Goal: Book appointment/travel/reservation

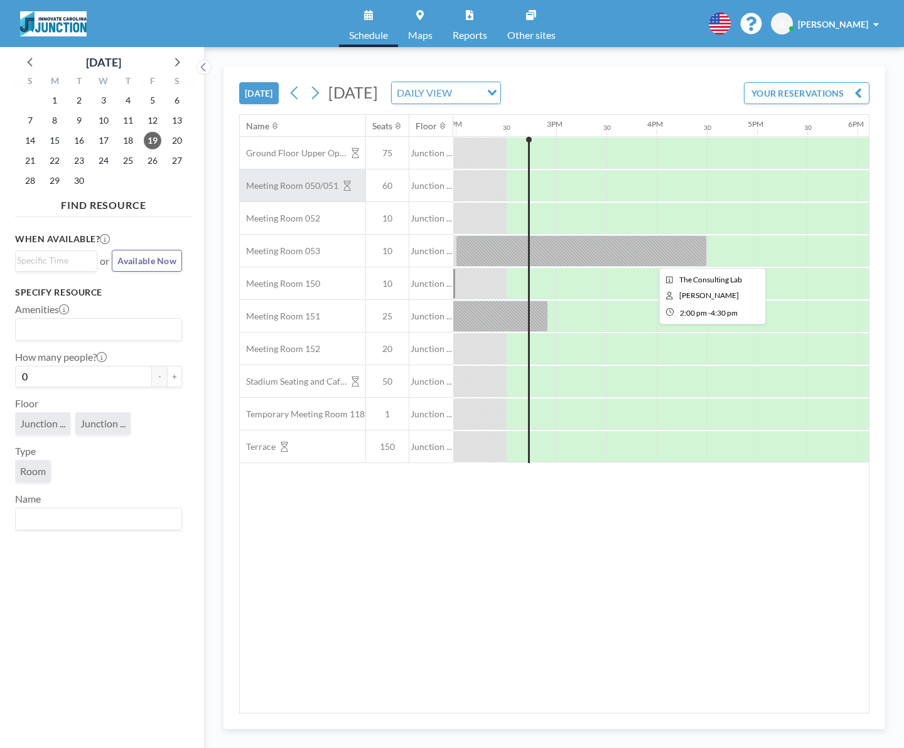
scroll to position [0, 1406]
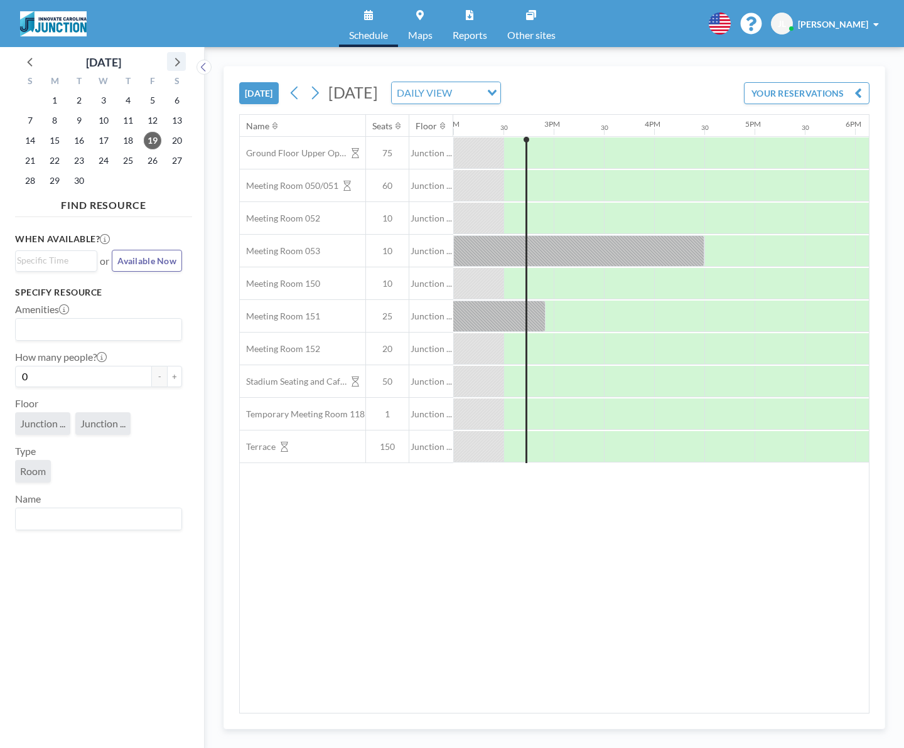
click at [181, 63] on icon at bounding box center [176, 61] width 16 height 16
click at [122, 141] on span "16" at bounding box center [128, 141] width 18 height 18
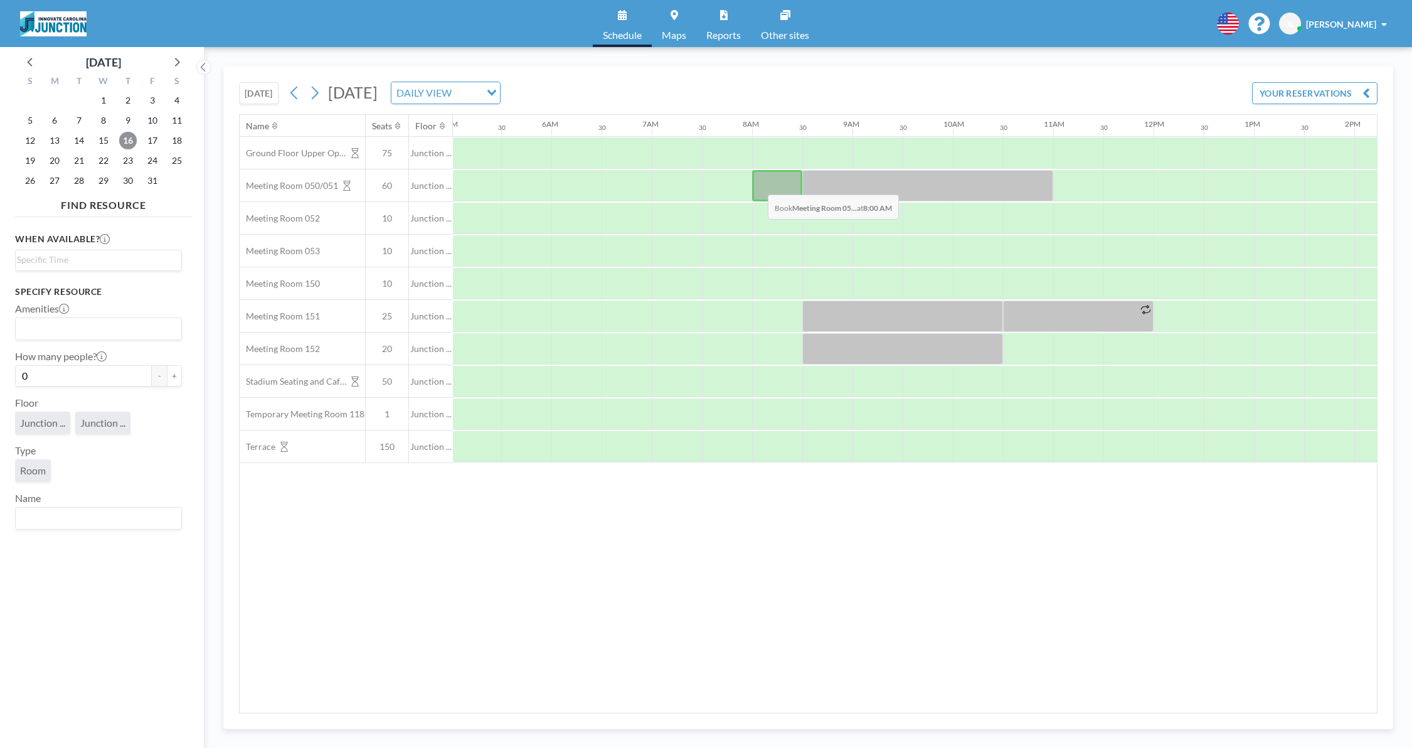
scroll to position [0, 499]
click at [35, 72] on div "S M T W T F S 28 29 30 1 2 3 4 5 6 7 8 9 10 11 12 13 14 15 16 17 18 19 20 21 22…" at bounding box center [103, 132] width 177 height 123
click at [24, 63] on icon at bounding box center [31, 61] width 16 height 16
click at [35, 144] on span "14" at bounding box center [30, 141] width 18 height 18
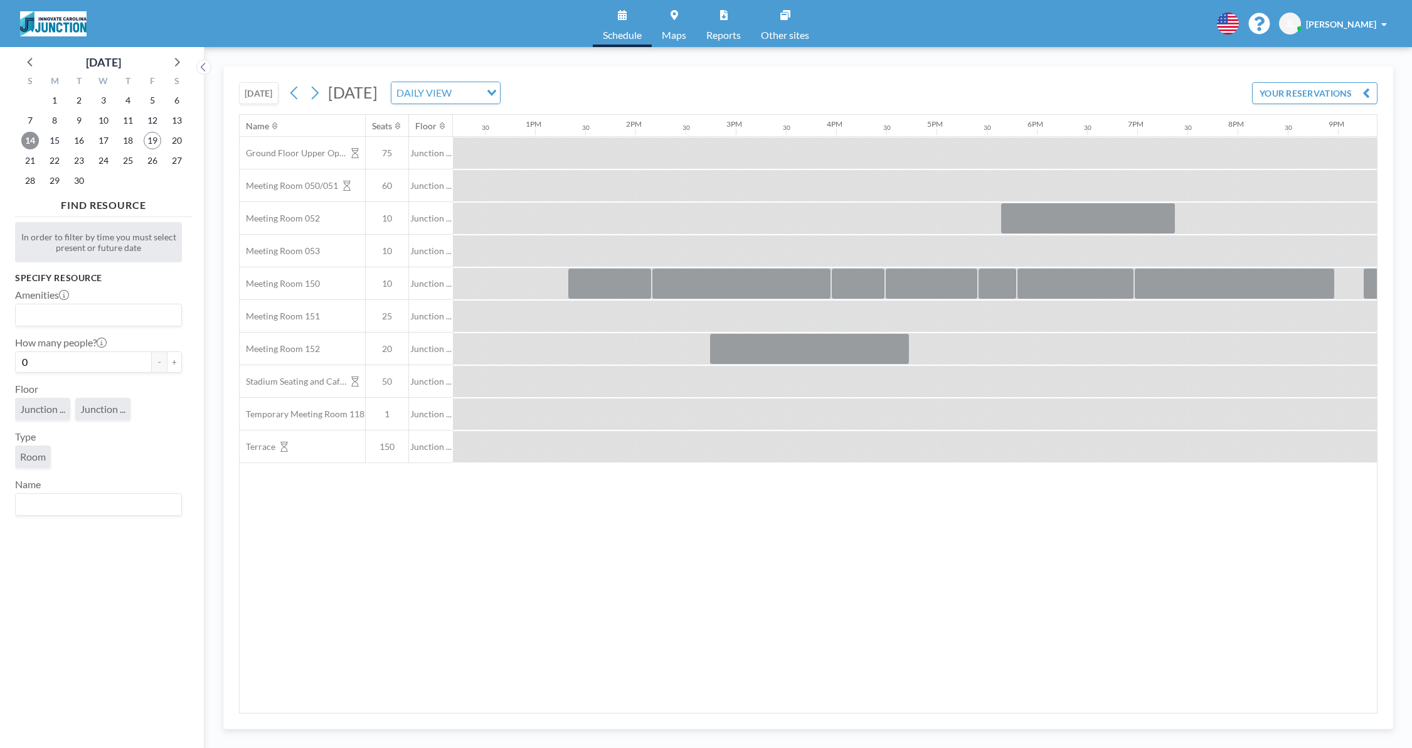
scroll to position [0, 1225]
click at [170, 63] on icon at bounding box center [176, 61] width 16 height 16
click at [81, 134] on span "14" at bounding box center [79, 141] width 18 height 18
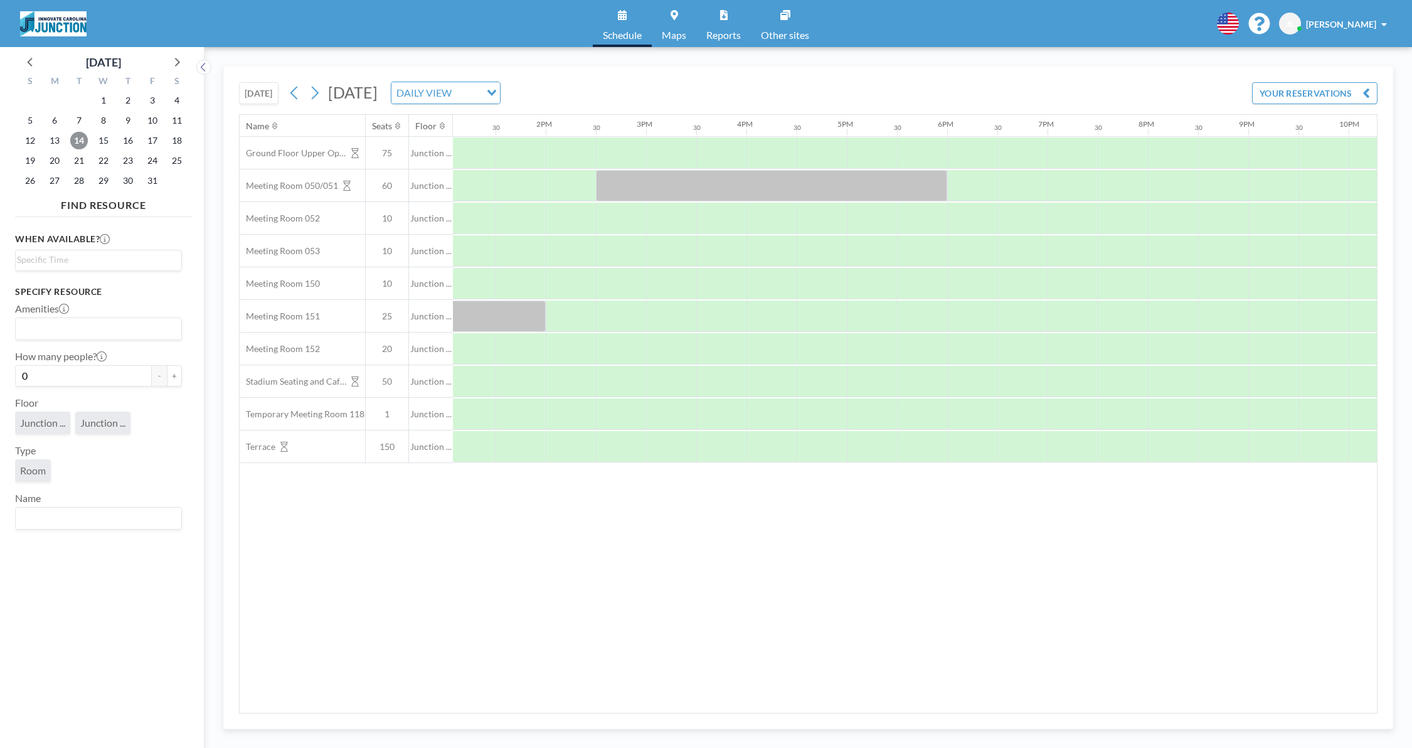
scroll to position [0, 1328]
click at [264, 93] on button "[DATE]" at bounding box center [259, 93] width 40 height 22
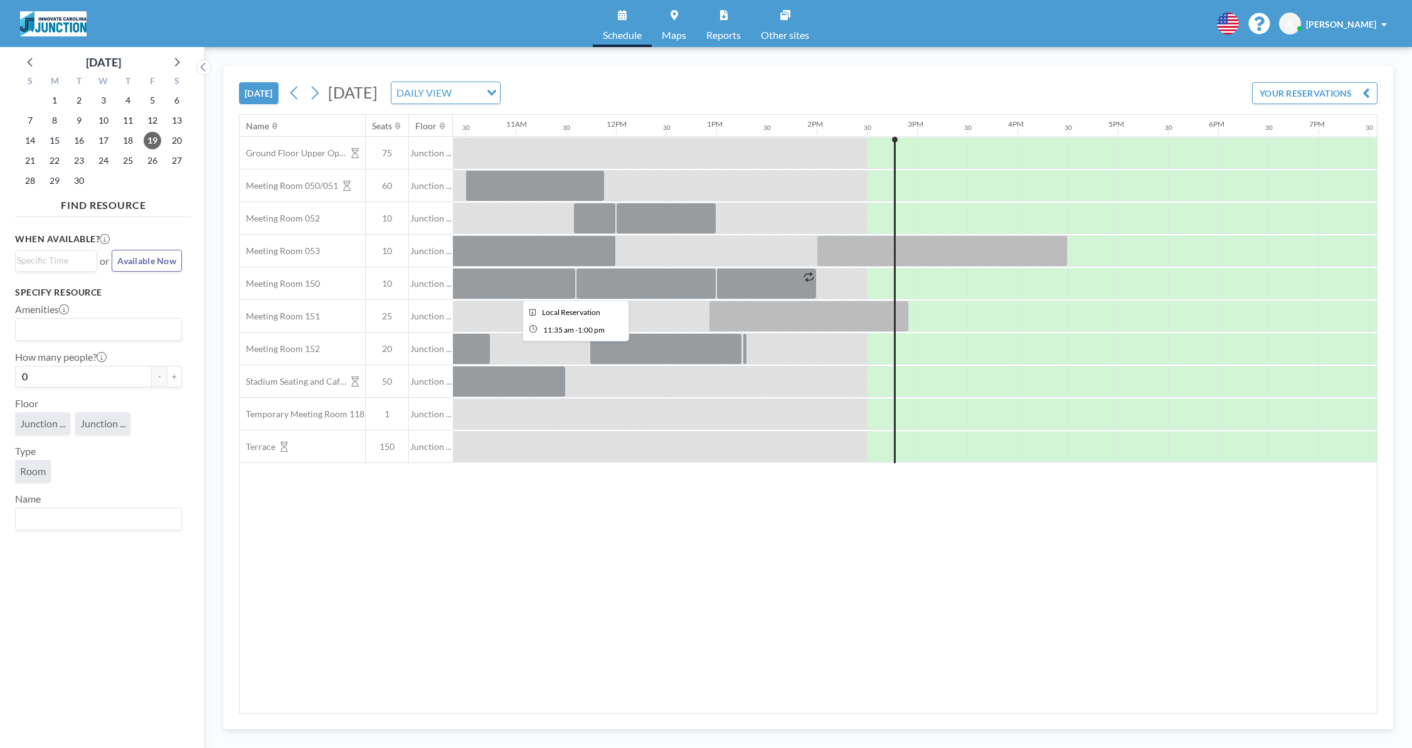
scroll to position [0, 1042]
click at [178, 66] on icon at bounding box center [176, 61] width 16 height 16
click at [137, 143] on div "S M T W T F S 28 29 30 1 2 3 4 5 6 7 8 9 10 11 12 13 14 15 16 17 18 19 20 21 22…" at bounding box center [103, 132] width 177 height 123
click at [136, 144] on span "16" at bounding box center [128, 141] width 18 height 18
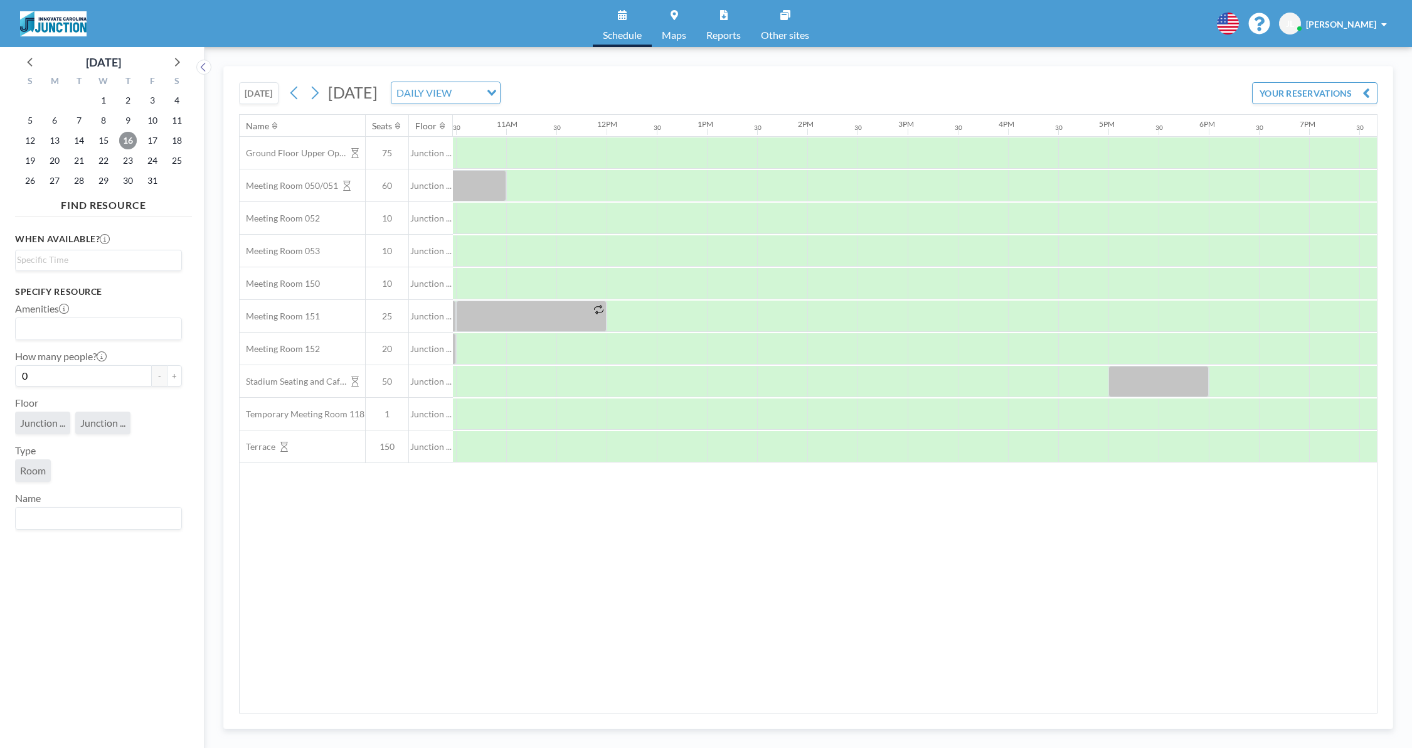
scroll to position [0, 1278]
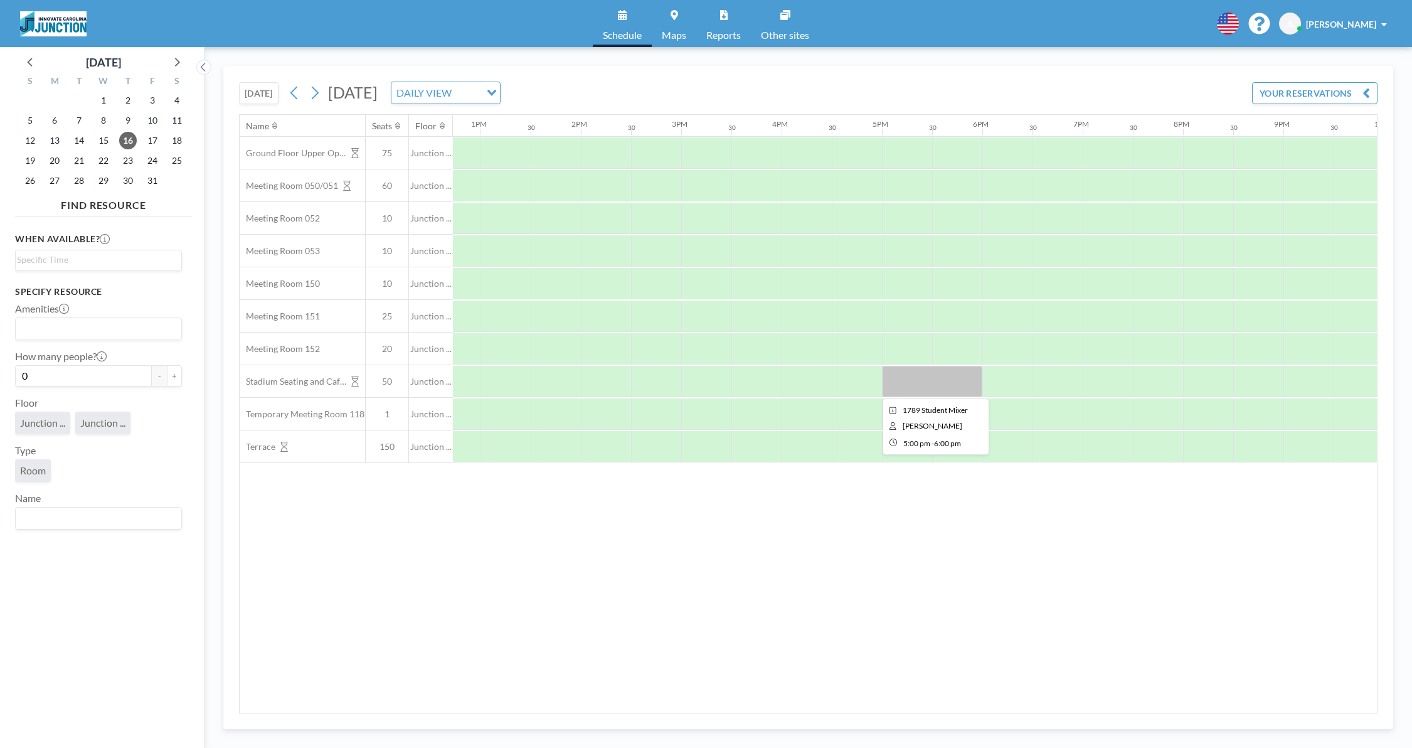
click at [903, 378] on div at bounding box center [932, 381] width 100 height 31
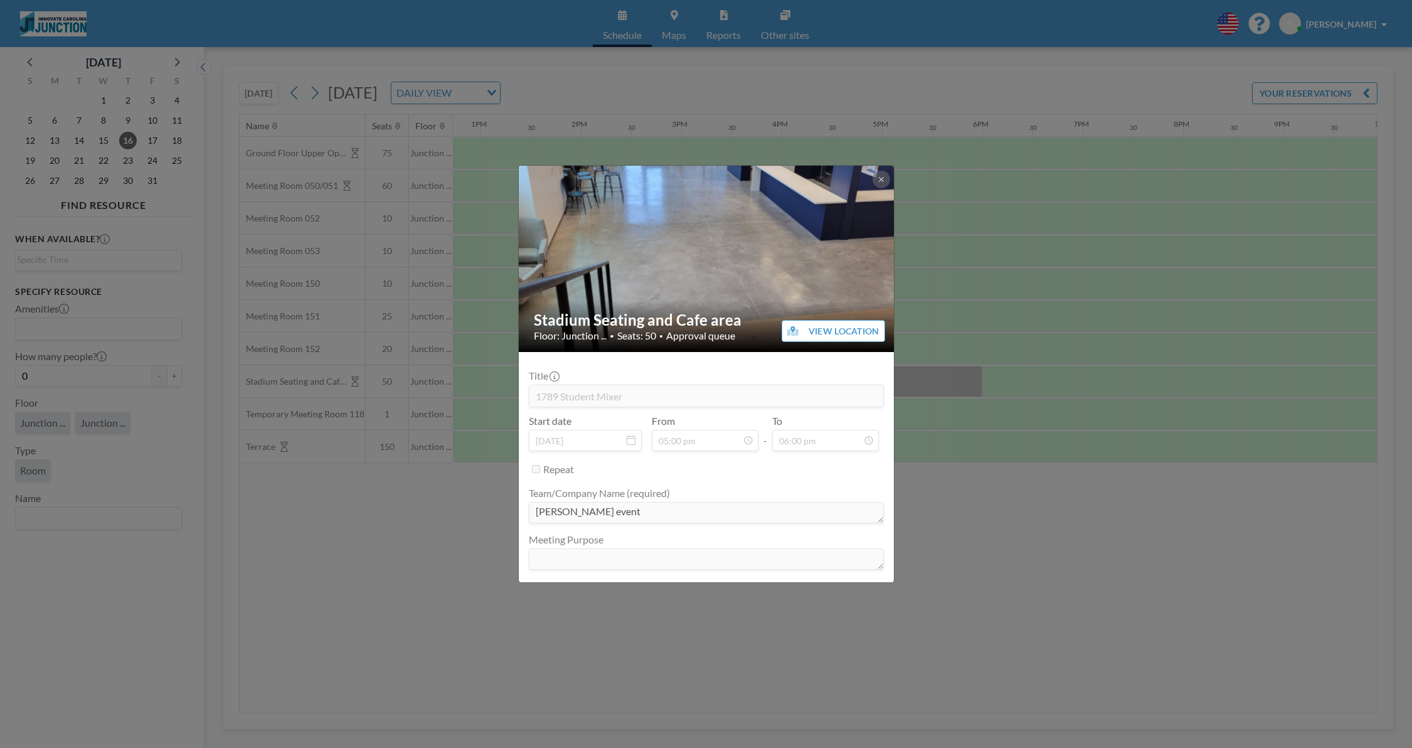
click at [623, 525] on div "[PERSON_NAME] event" at bounding box center [706, 514] width 355 height 24
click at [880, 181] on icon at bounding box center [882, 180] width 8 height 8
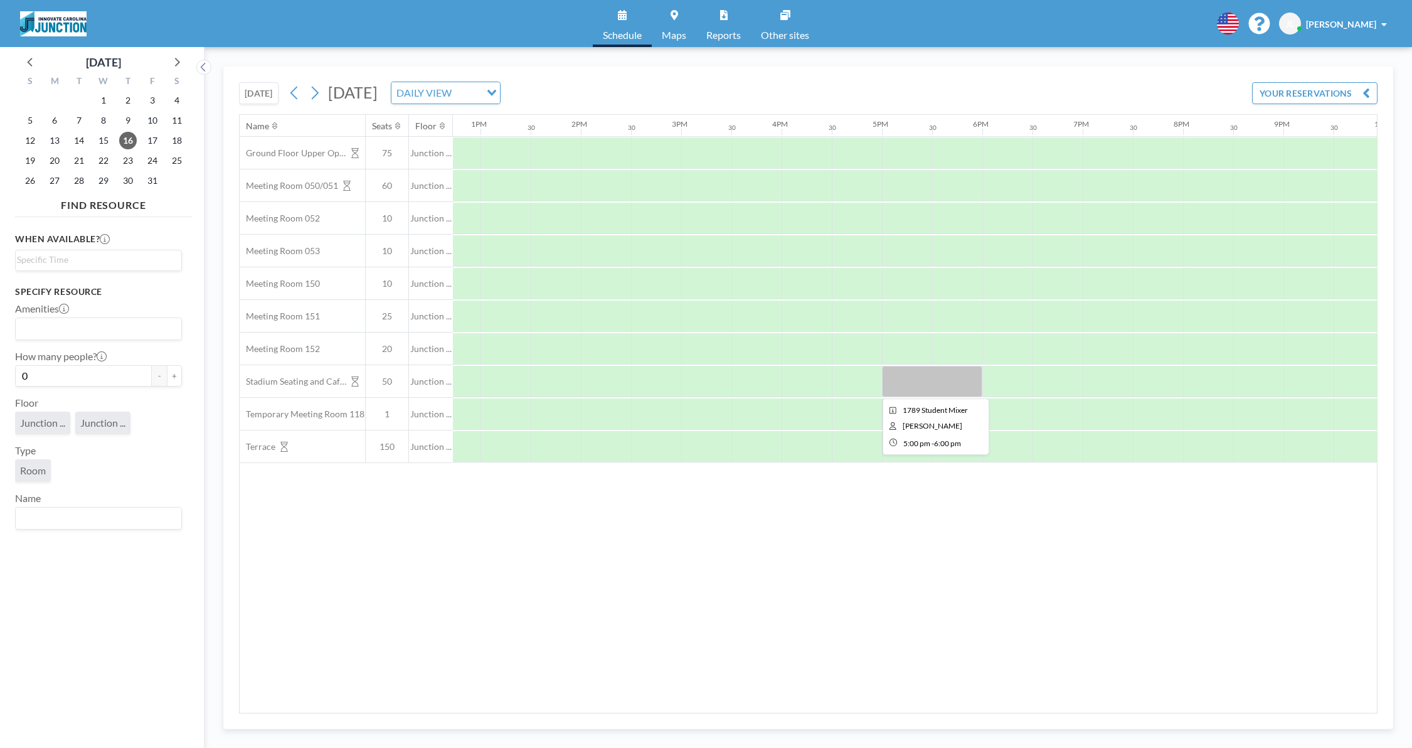
click at [903, 376] on div at bounding box center [932, 381] width 100 height 31
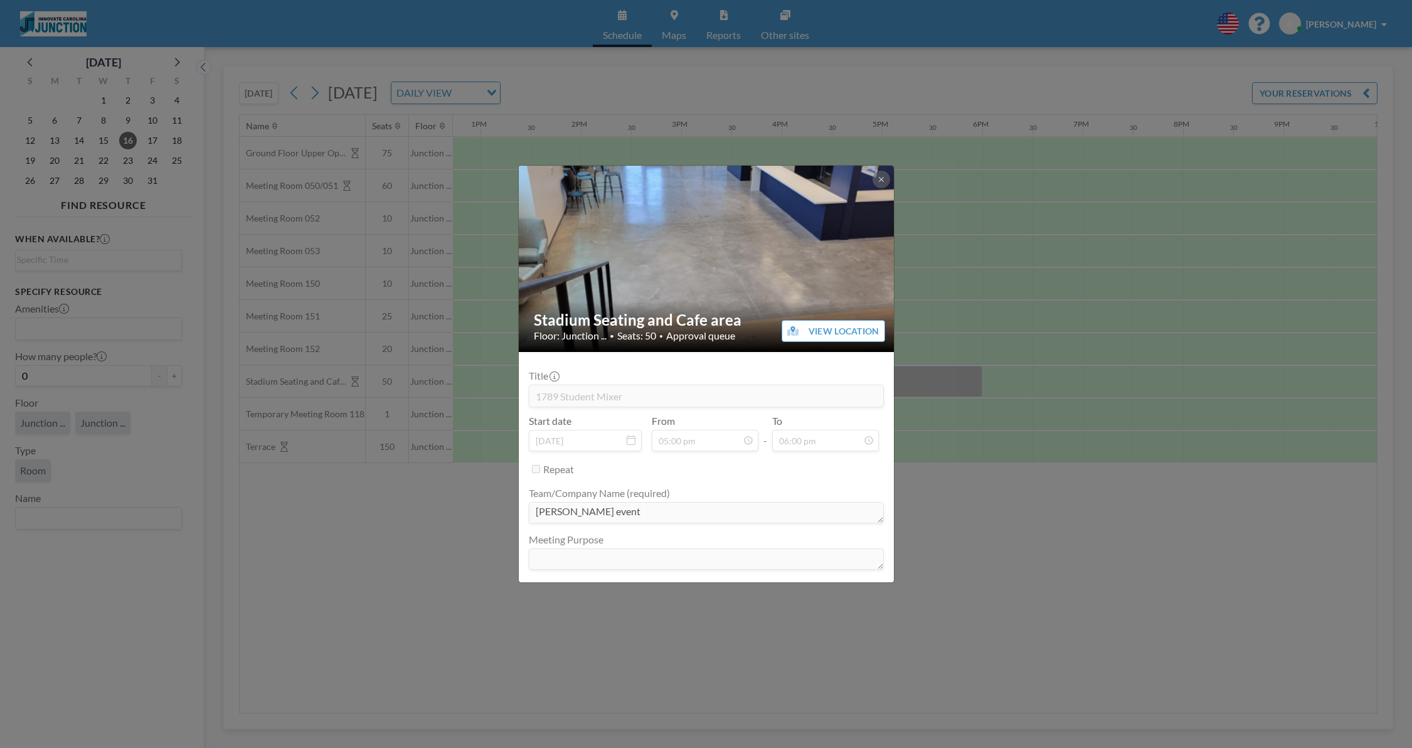
click at [692, 487] on div "Team/Company Name (required) [PERSON_NAME] event" at bounding box center [706, 506] width 355 height 39
click at [903, 227] on div "Stadium Seating and Cafe area Floor: Junction ... • Seats: 50 • Approval queue …" at bounding box center [706, 374] width 1412 height 748
